Goal: Transaction & Acquisition: Book appointment/travel/reservation

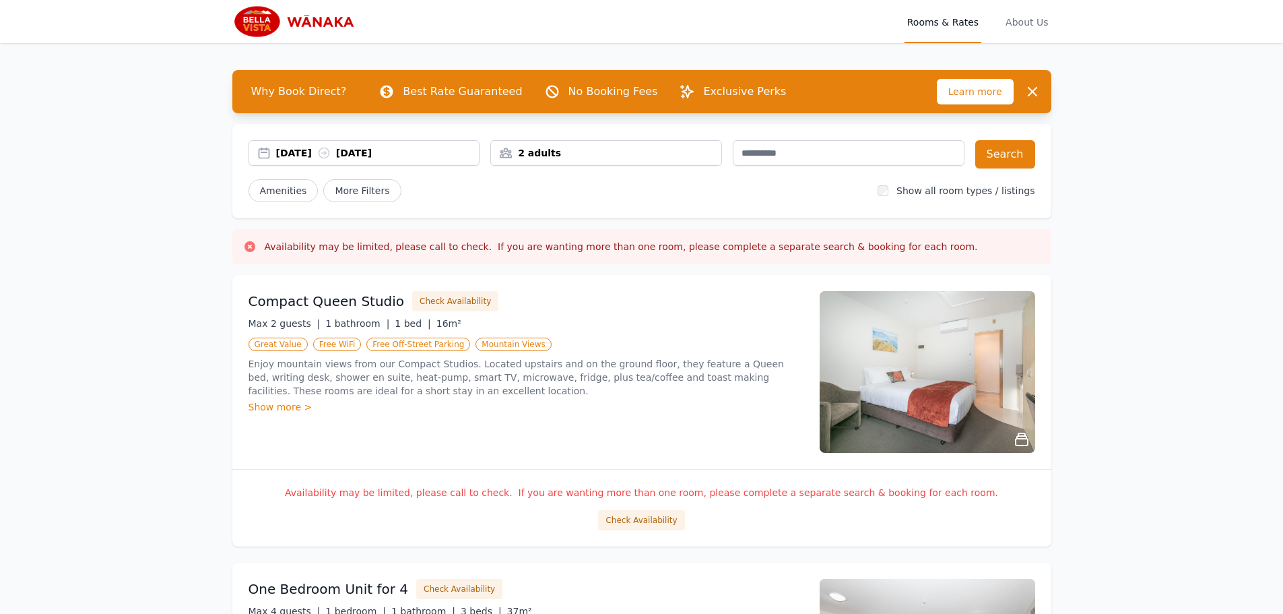
click at [295, 146] on div "[DATE] [DATE]" at bounding box center [365, 153] width 232 height 26
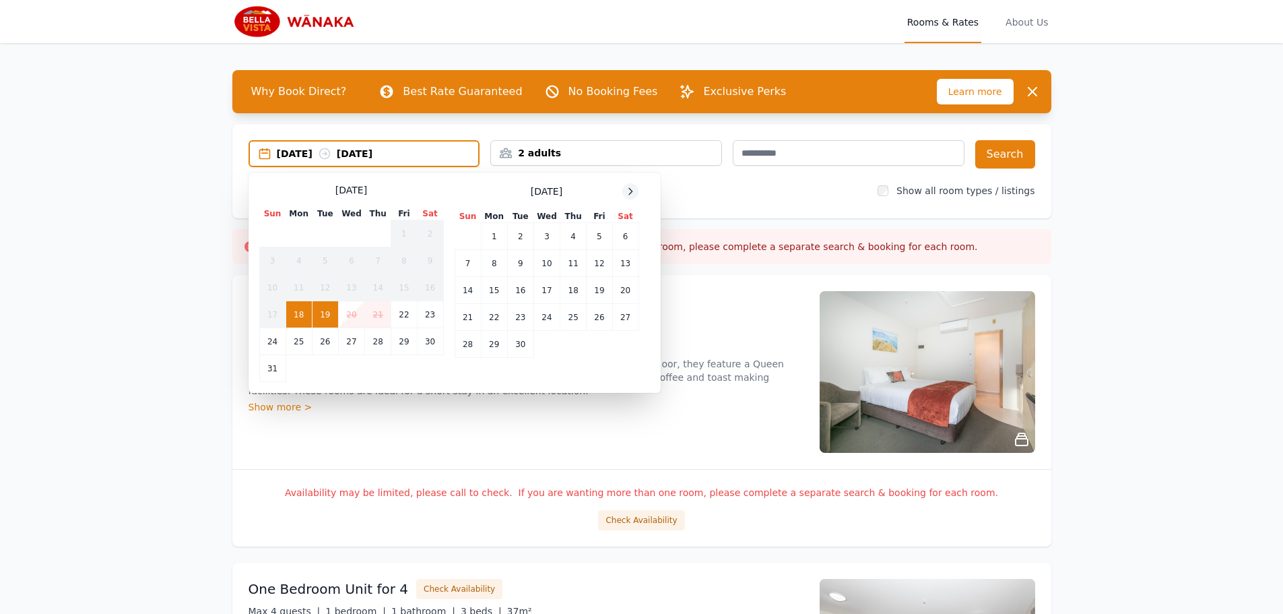
click at [628, 189] on icon at bounding box center [630, 191] width 11 height 11
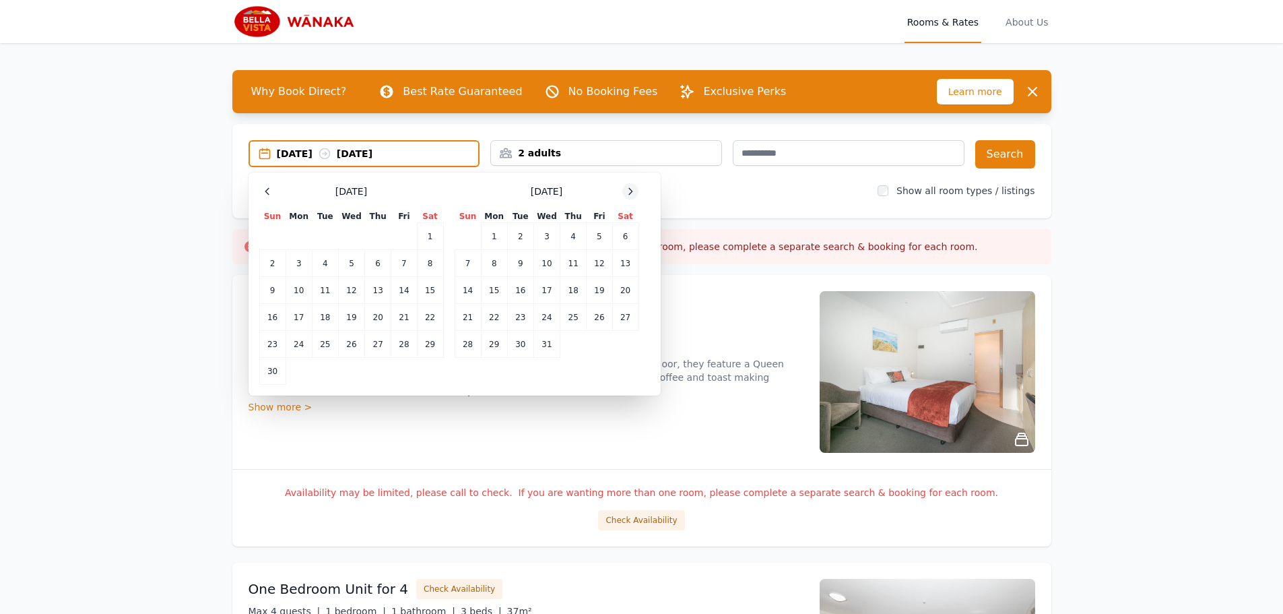
click at [629, 190] on icon at bounding box center [630, 191] width 11 height 11
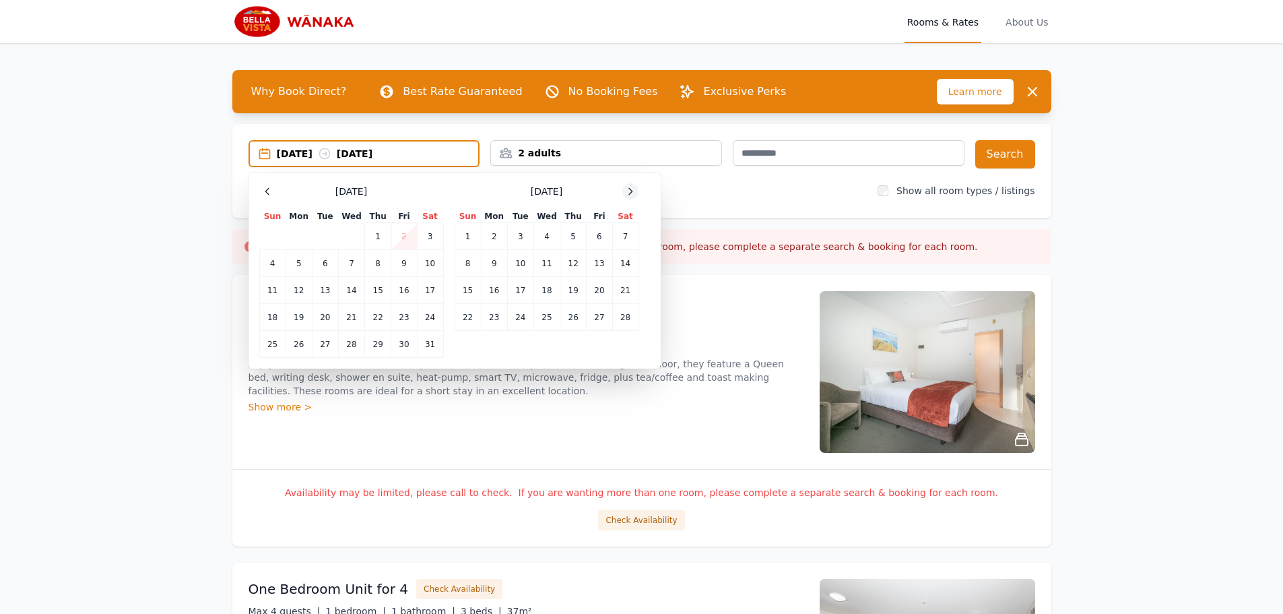
click at [630, 191] on icon at bounding box center [630, 191] width 11 height 11
click at [632, 193] on icon at bounding box center [630, 191] width 11 height 11
click at [635, 232] on td "4" at bounding box center [625, 236] width 26 height 27
click at [498, 266] on td "6" at bounding box center [494, 263] width 26 height 27
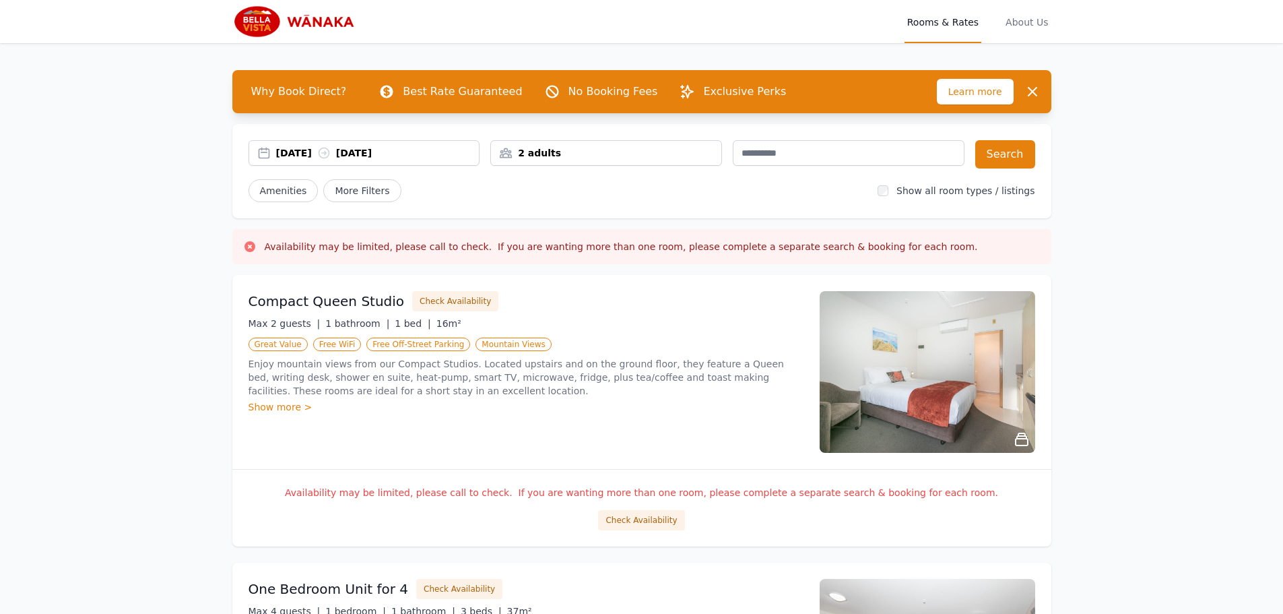
click at [599, 144] on div "2 adults" at bounding box center [606, 153] width 232 height 26
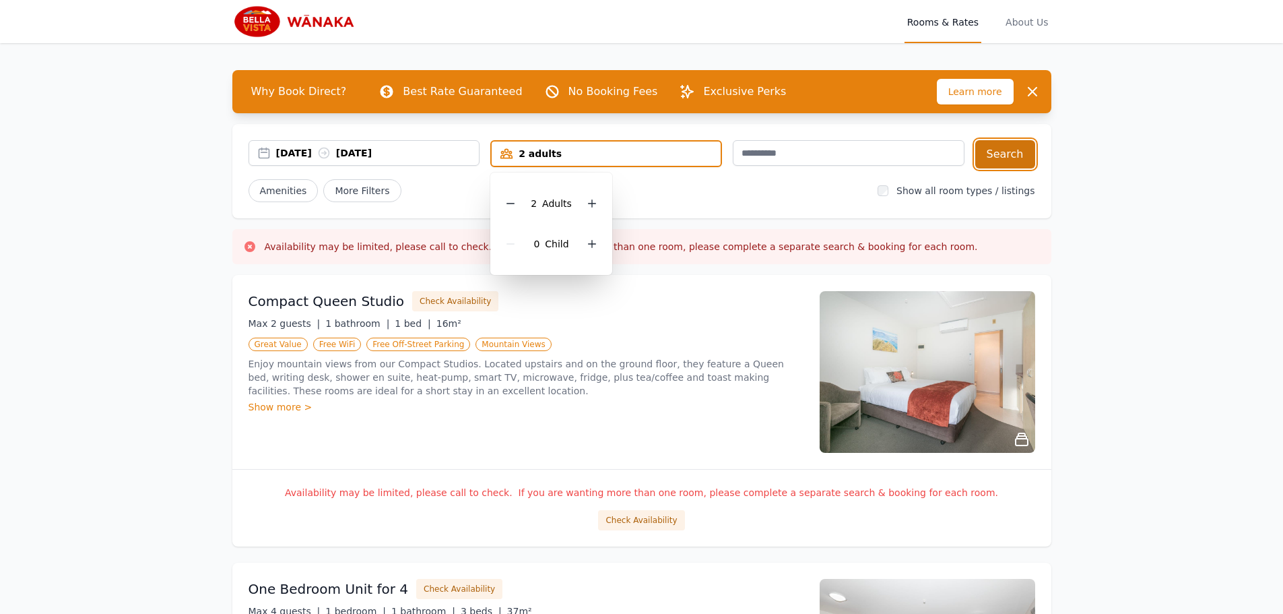
click at [1033, 158] on button "Search" at bounding box center [1006, 154] width 60 height 28
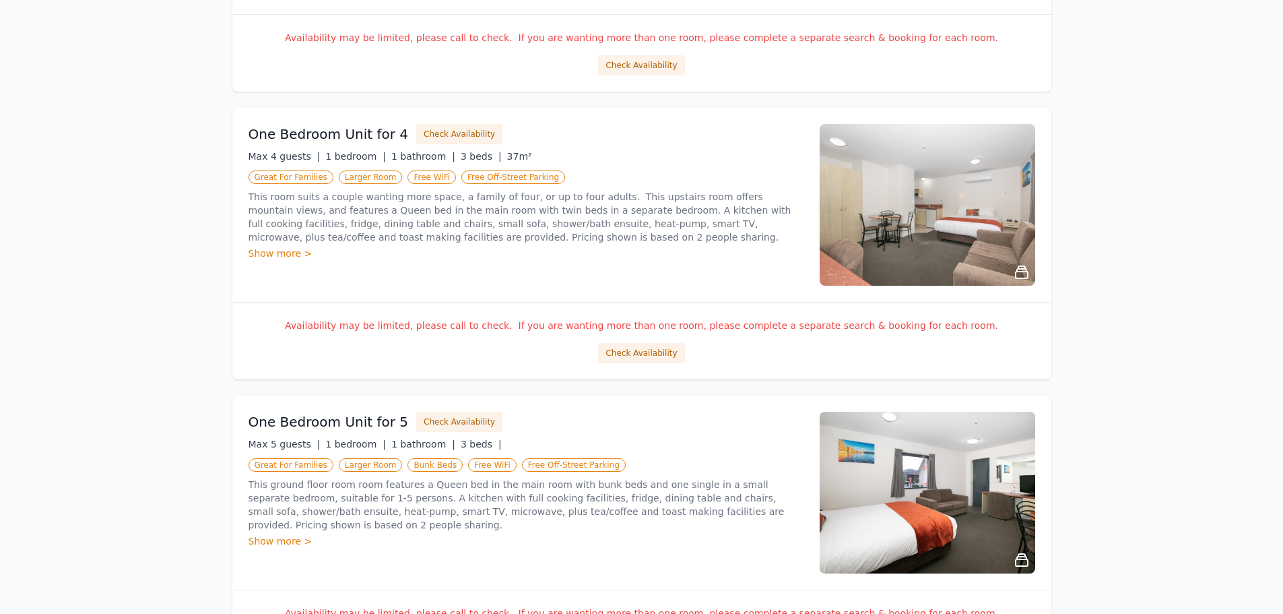
scroll to position [472, 0]
